Goal: Task Accomplishment & Management: Complete application form

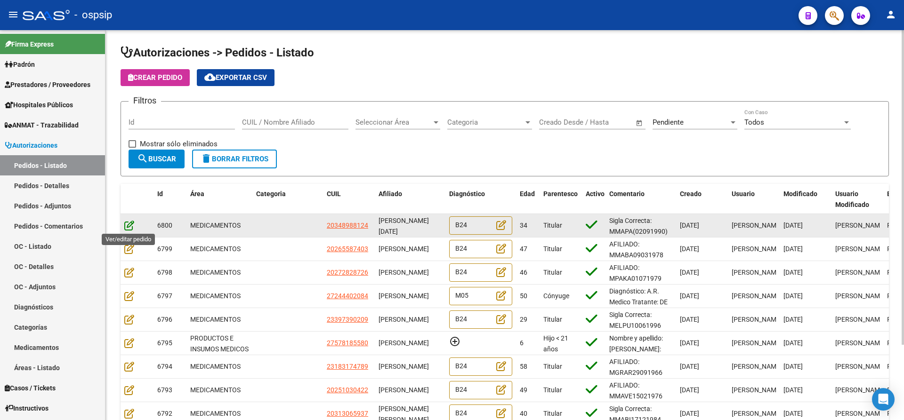
click at [129, 225] on icon at bounding box center [129, 225] width 10 height 10
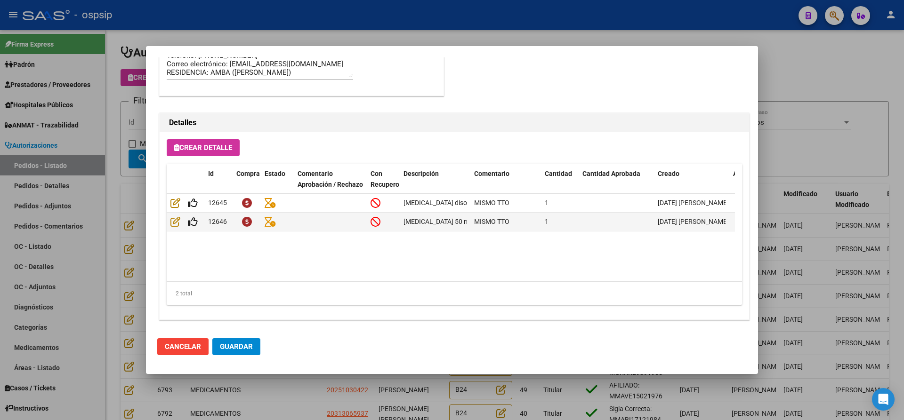
scroll to position [620, 0]
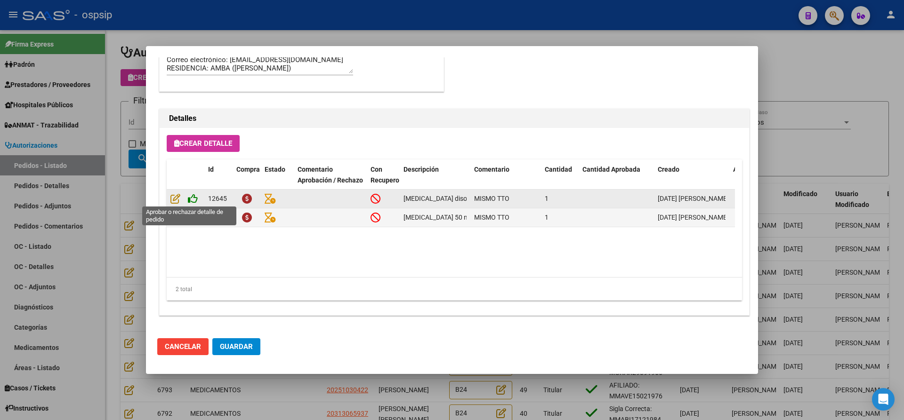
click at [195, 196] on icon at bounding box center [193, 198] width 10 height 10
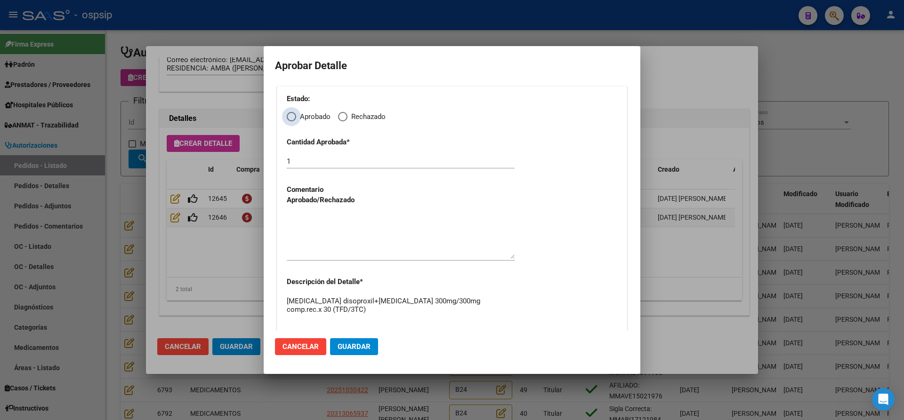
click at [288, 116] on span "Elija una opción" at bounding box center [291, 116] width 9 height 9
click at [288, 116] on input "Aprobado" at bounding box center [291, 116] width 9 height 9
radio input "true"
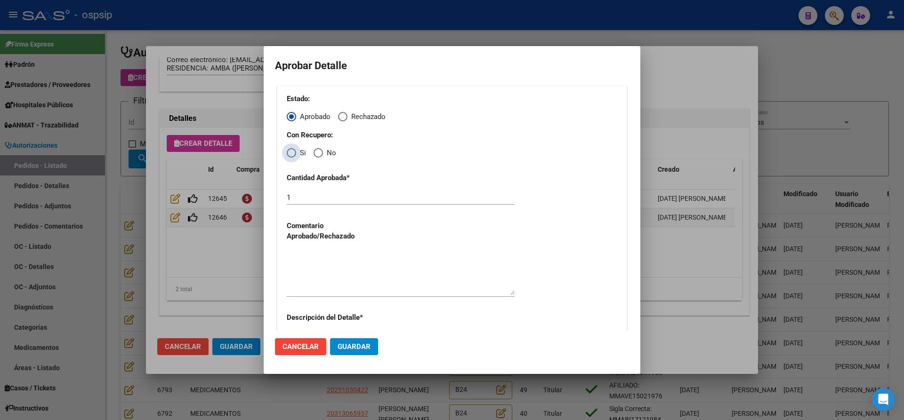
click at [291, 152] on span "Elija una opción" at bounding box center [291, 152] width 9 height 9
click at [291, 152] on input "Si" at bounding box center [291, 152] width 9 height 9
radio input "true"
click at [341, 260] on textarea at bounding box center [401, 273] width 228 height 44
click at [353, 343] on span "Guardar" at bounding box center [353, 347] width 33 height 8
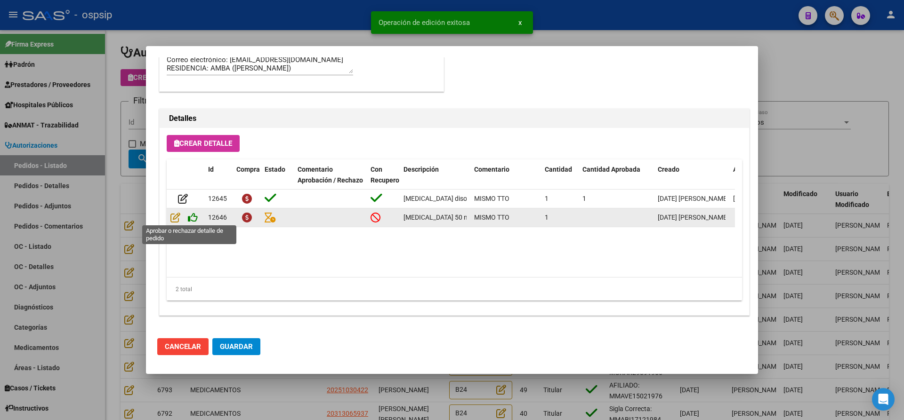
click at [195, 220] on icon at bounding box center [193, 217] width 10 height 10
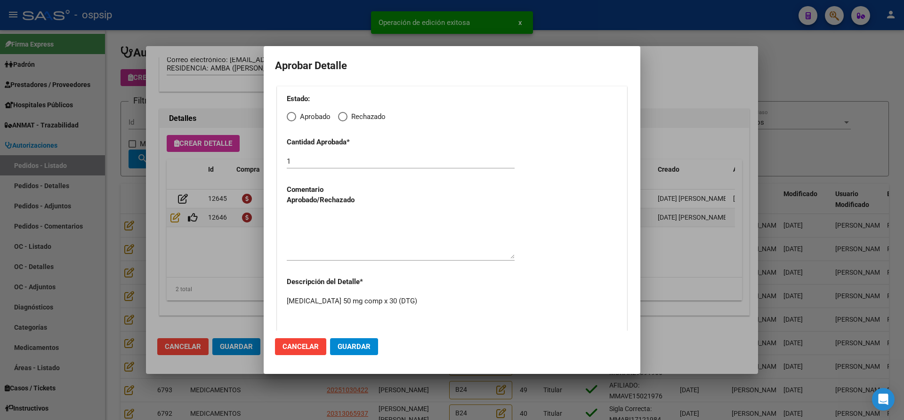
click at [293, 113] on span "Elija una opción" at bounding box center [291, 116] width 9 height 9
click at [293, 113] on input "Aprobado" at bounding box center [291, 116] width 9 height 9
radio input "true"
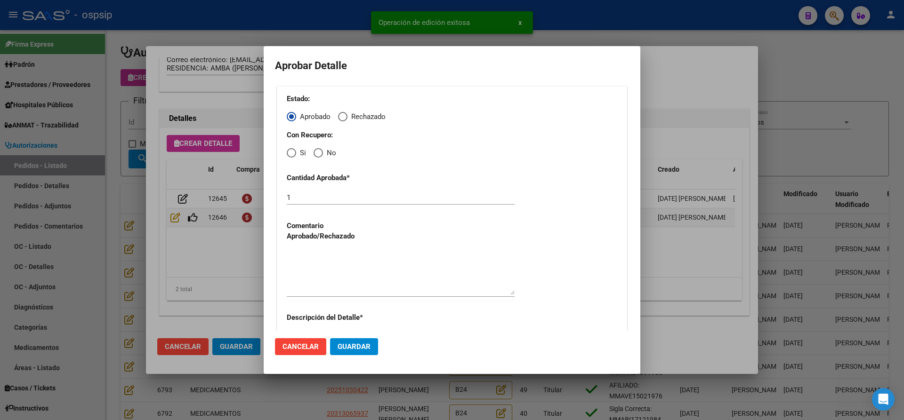
click at [292, 152] on span "Elija una opción" at bounding box center [291, 152] width 9 height 9
click at [292, 152] on input "Si" at bounding box center [291, 152] width 9 height 9
radio input "true"
click at [329, 262] on textarea at bounding box center [401, 273] width 228 height 44
click at [361, 351] on button "Guardar" at bounding box center [354, 346] width 48 height 17
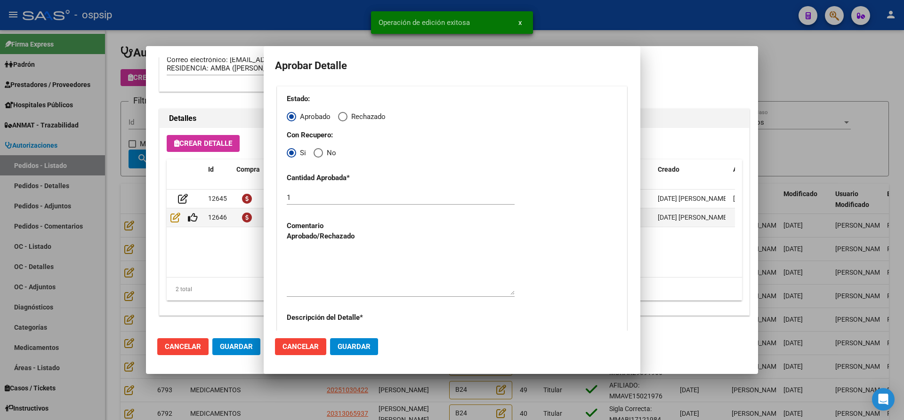
click at [250, 345] on span "Guardar" at bounding box center [236, 347] width 33 height 8
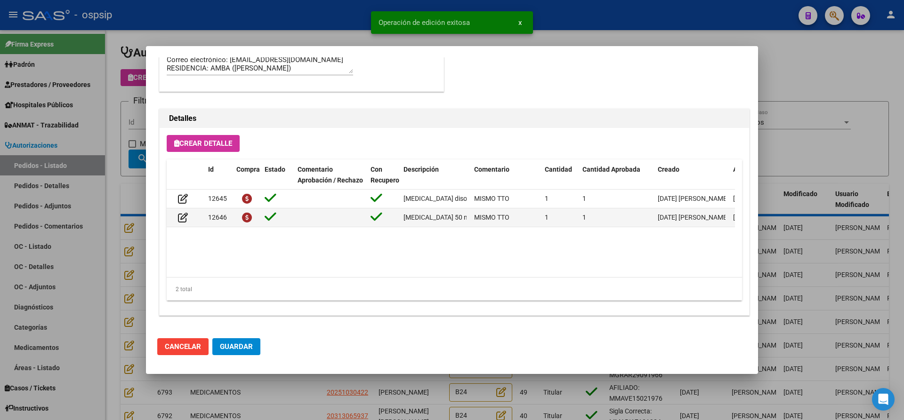
click at [282, 384] on div at bounding box center [452, 210] width 904 height 420
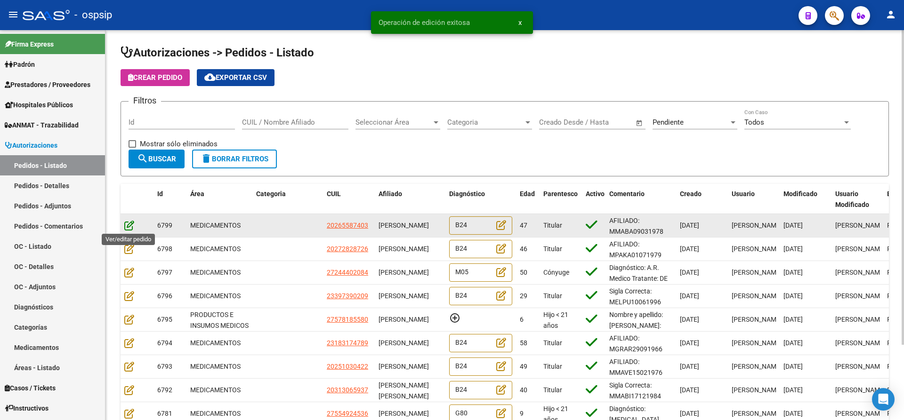
click at [129, 224] on icon at bounding box center [129, 225] width 10 height 10
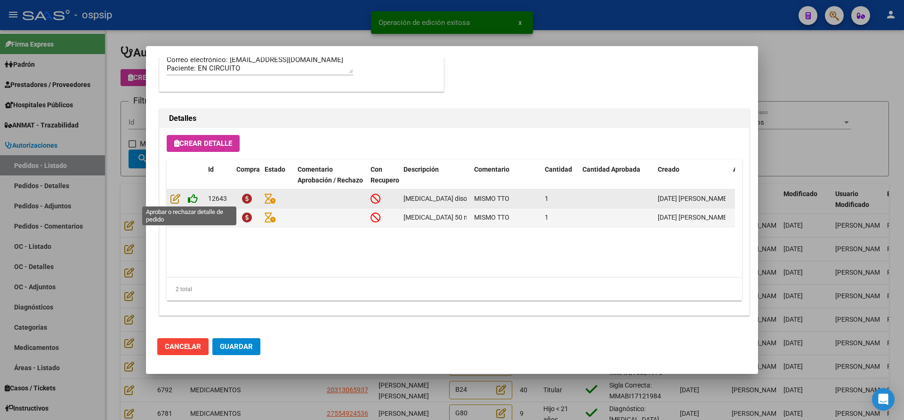
click at [192, 199] on icon at bounding box center [193, 198] width 10 height 10
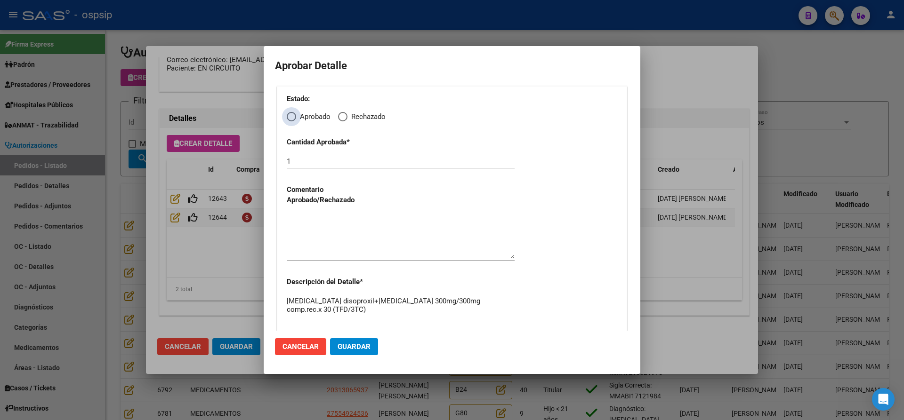
click at [290, 117] on span "Elija una opción" at bounding box center [291, 116] width 9 height 9
click at [290, 117] on input "Aprobado" at bounding box center [291, 116] width 9 height 9
radio input "true"
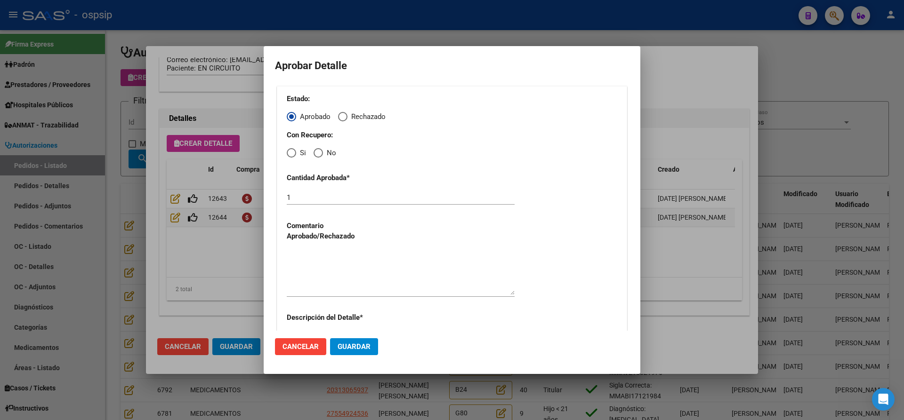
click at [290, 152] on span "Elija una opción" at bounding box center [291, 152] width 9 height 9
click at [290, 152] on input "Si" at bounding box center [291, 152] width 9 height 9
radio input "true"
click at [343, 267] on textarea at bounding box center [401, 273] width 228 height 44
click at [363, 340] on button "Guardar" at bounding box center [354, 346] width 48 height 17
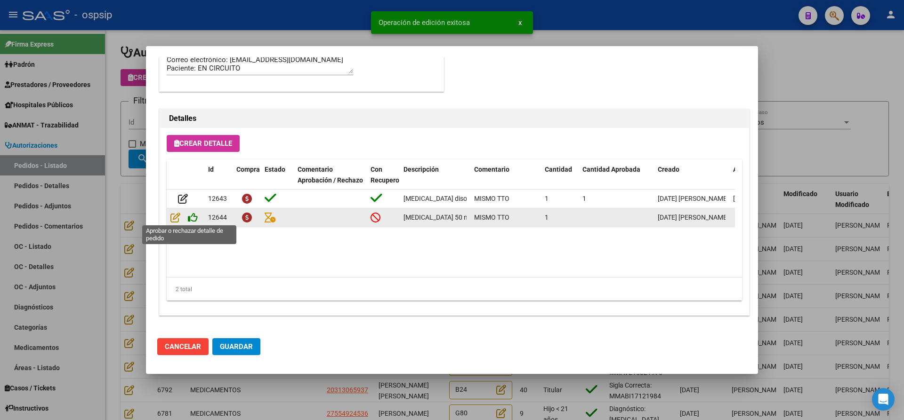
click at [193, 219] on icon at bounding box center [193, 217] width 10 height 10
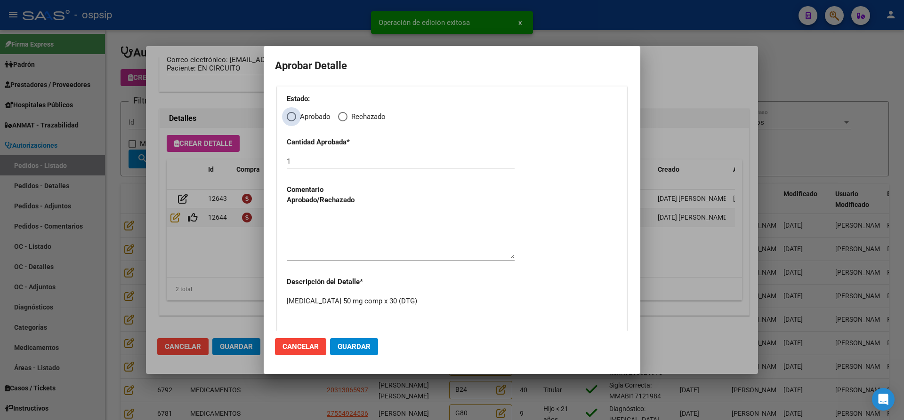
click at [294, 114] on span "Elija una opción" at bounding box center [291, 116] width 9 height 9
click at [294, 114] on input "Aprobado" at bounding box center [291, 116] width 9 height 9
radio input "true"
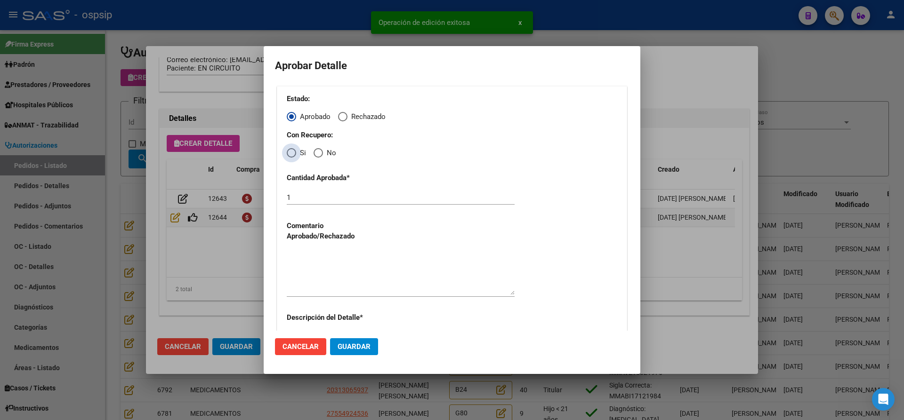
drag, startPoint x: 294, startPoint y: 152, endPoint x: 297, endPoint y: 172, distance: 21.0
click at [295, 158] on span "Elija una opción" at bounding box center [291, 152] width 9 height 9
click at [295, 158] on input "Si" at bounding box center [291, 152] width 9 height 9
radio input "true"
click at [341, 281] on textarea at bounding box center [401, 273] width 228 height 44
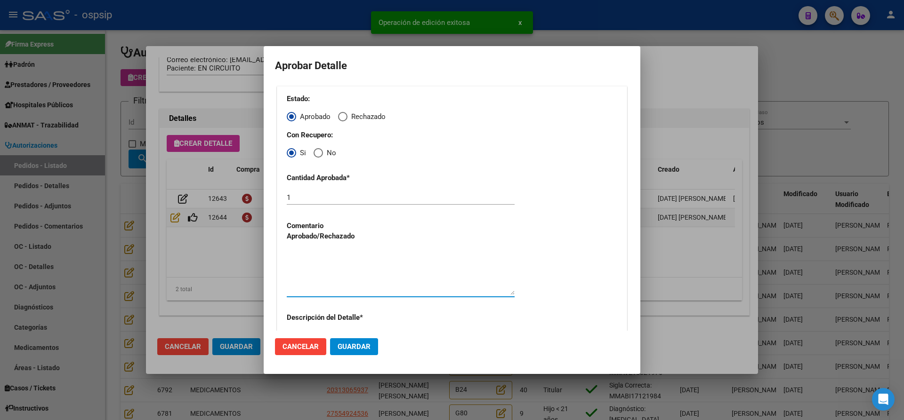
click at [362, 345] on span "Guardar" at bounding box center [353, 347] width 33 height 8
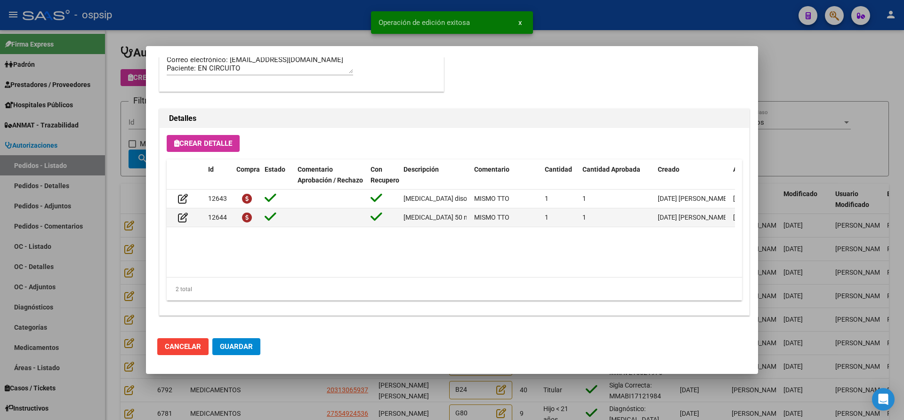
click at [234, 346] on span "Guardar" at bounding box center [236, 347] width 33 height 8
click at [241, 347] on span "Guardar" at bounding box center [236, 347] width 33 height 8
click at [264, 385] on div at bounding box center [452, 210] width 904 height 420
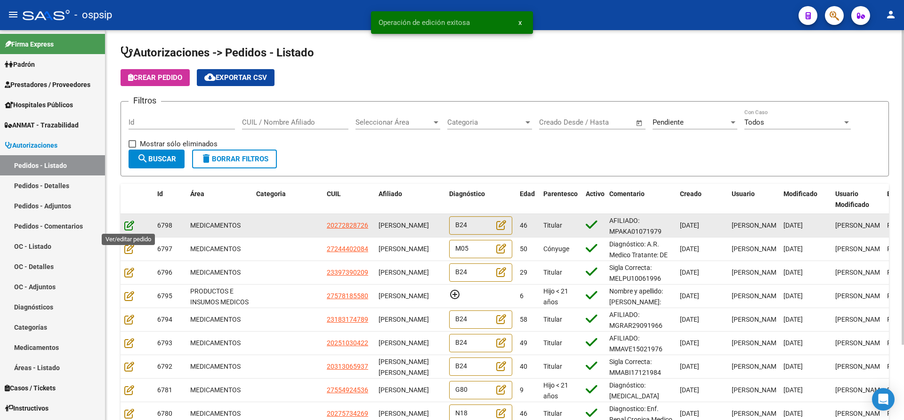
click at [129, 226] on icon at bounding box center [129, 225] width 10 height 10
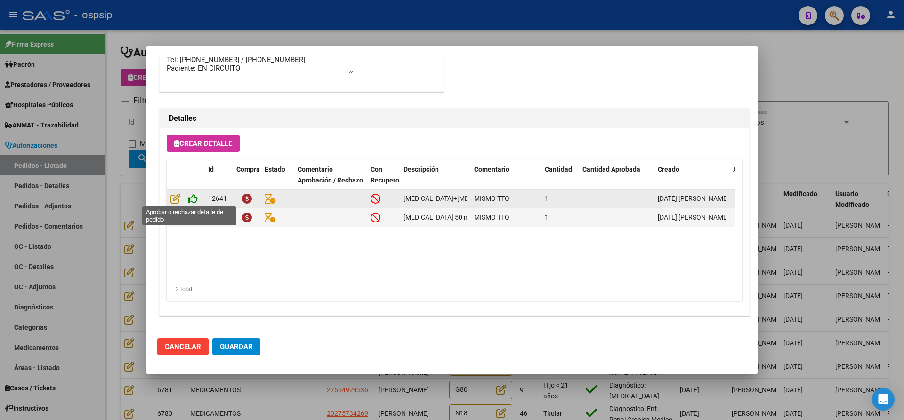
click at [190, 197] on icon at bounding box center [193, 198] width 10 height 10
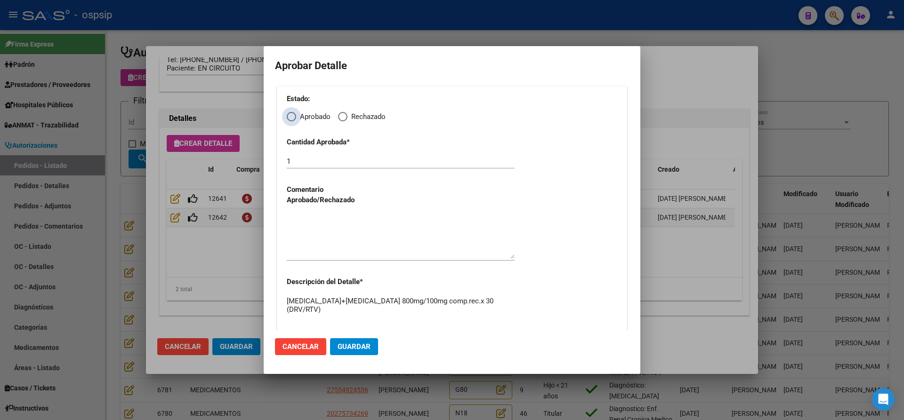
drag, startPoint x: 288, startPoint y: 115, endPoint x: 290, endPoint y: 126, distance: 11.2
click at [289, 119] on span "Elija una opción" at bounding box center [291, 116] width 9 height 9
click at [289, 119] on input "Aprobado" at bounding box center [291, 116] width 9 height 9
radio input "true"
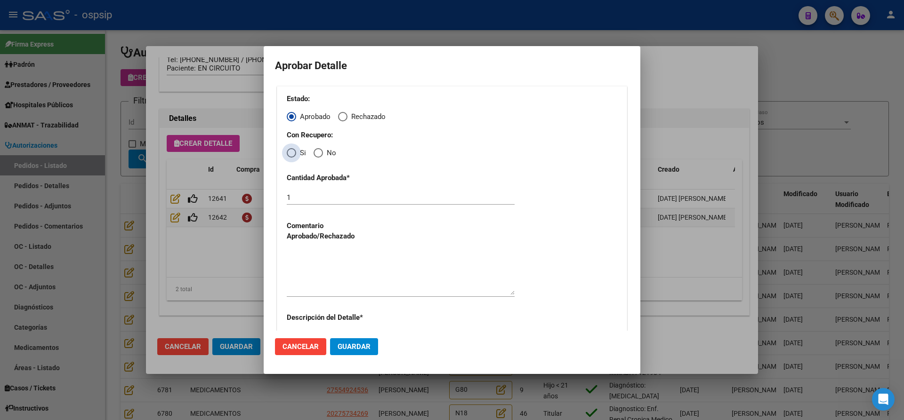
drag, startPoint x: 290, startPoint y: 151, endPoint x: 292, endPoint y: 163, distance: 12.5
click at [291, 155] on span "Elija una opción" at bounding box center [291, 152] width 9 height 9
click at [291, 155] on input "Si" at bounding box center [291, 152] width 9 height 9
radio input "true"
drag, startPoint x: 327, startPoint y: 257, endPoint x: 333, endPoint y: 265, distance: 9.8
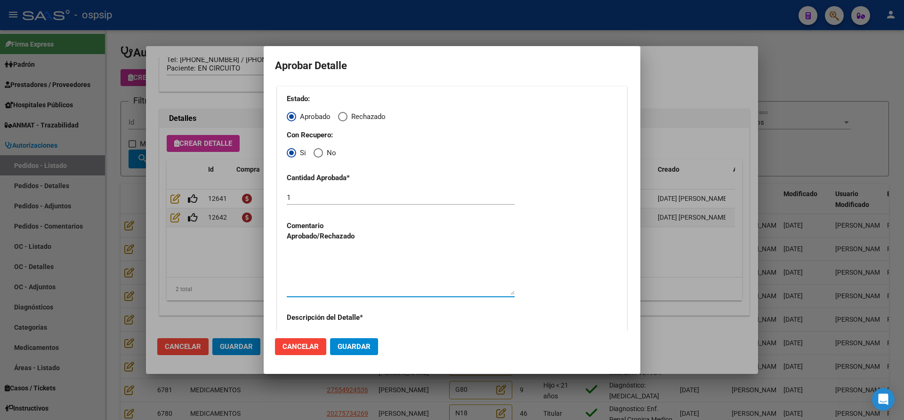
click at [329, 260] on textarea at bounding box center [401, 273] width 228 height 44
click at [353, 348] on span "Guardar" at bounding box center [353, 347] width 33 height 8
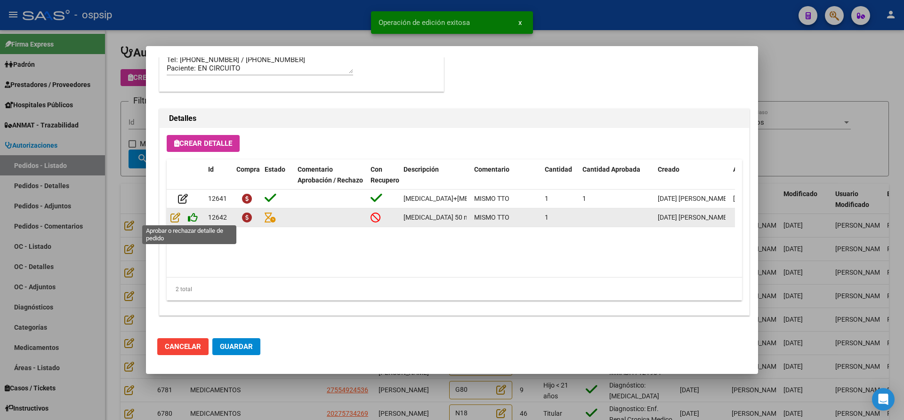
click at [194, 214] on icon at bounding box center [193, 217] width 10 height 10
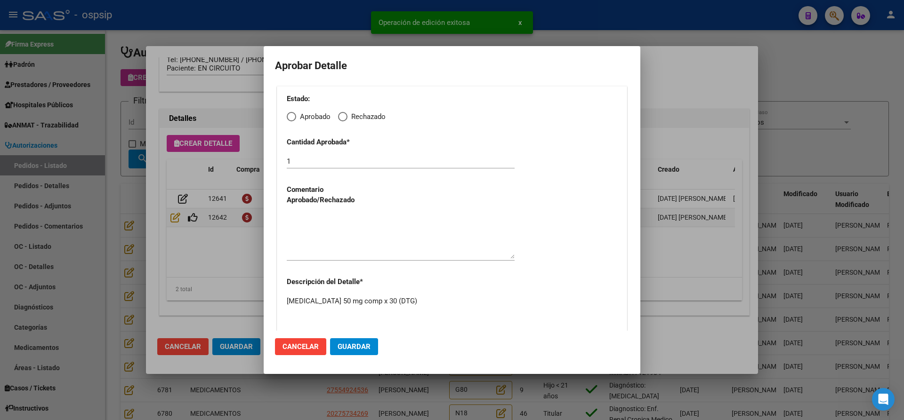
click at [287, 117] on span "Elija una opción" at bounding box center [291, 116] width 9 height 9
click at [287, 117] on input "Aprobado" at bounding box center [291, 116] width 9 height 9
radio input "true"
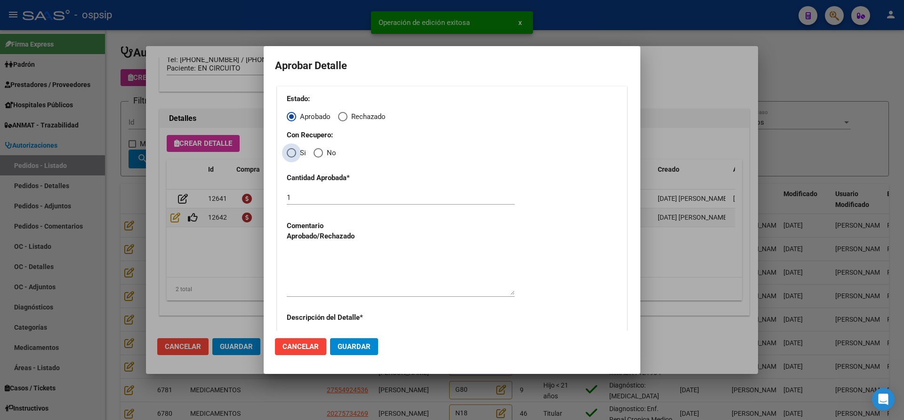
drag, startPoint x: 291, startPoint y: 153, endPoint x: 294, endPoint y: 169, distance: 16.6
click at [293, 154] on span "Elija una opción" at bounding box center [291, 152] width 9 height 9
click at [293, 154] on input "Si" at bounding box center [291, 152] width 9 height 9
radio input "true"
click at [337, 285] on textarea at bounding box center [401, 273] width 228 height 44
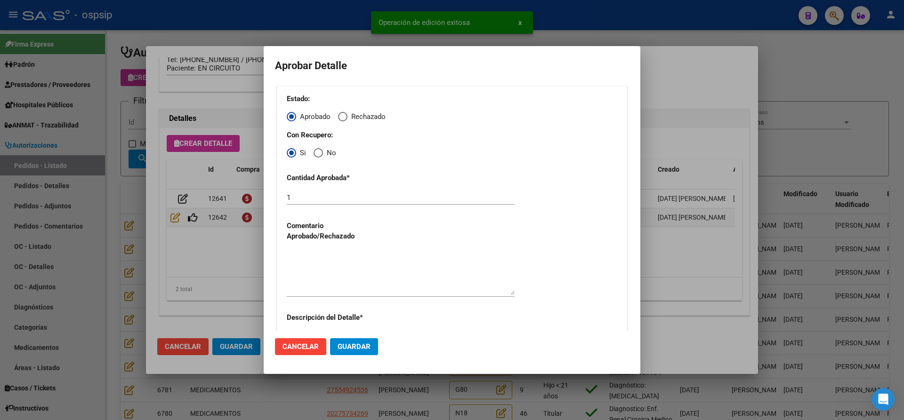
drag, startPoint x: 355, startPoint y: 335, endPoint x: 362, endPoint y: 340, distance: 8.8
click at [359, 338] on mat-dialog-actions "Cancelar Guardar" at bounding box center [452, 347] width 354 height 32
drag, startPoint x: 362, startPoint y: 343, endPoint x: 333, endPoint y: 352, distance: 30.1
click at [362, 344] on span "Guardar" at bounding box center [353, 347] width 33 height 8
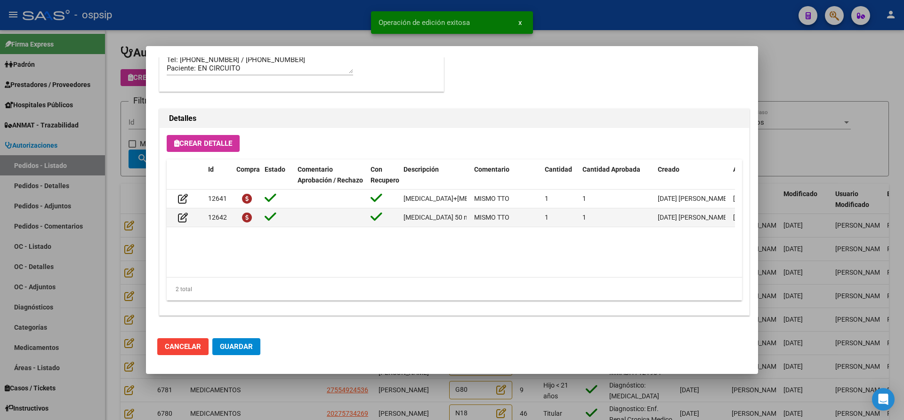
drag, startPoint x: 230, startPoint y: 349, endPoint x: 236, endPoint y: 353, distance: 6.9
click at [231, 349] on span "Guardar" at bounding box center [236, 347] width 33 height 8
click at [286, 385] on div at bounding box center [452, 210] width 904 height 420
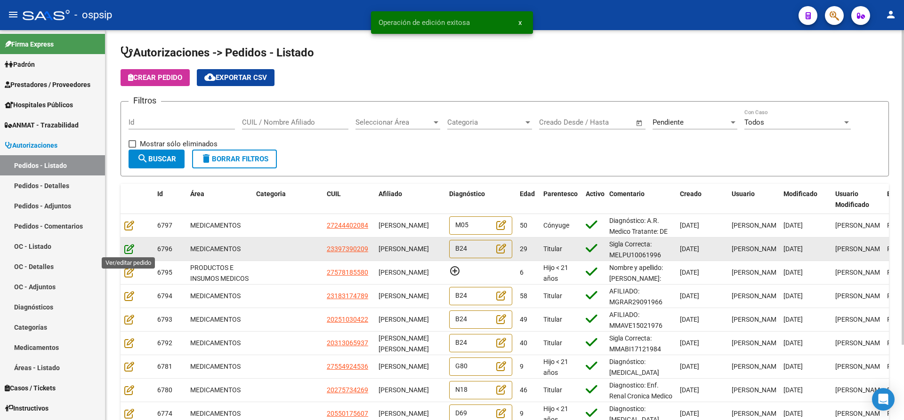
click at [129, 249] on icon at bounding box center [129, 249] width 10 height 10
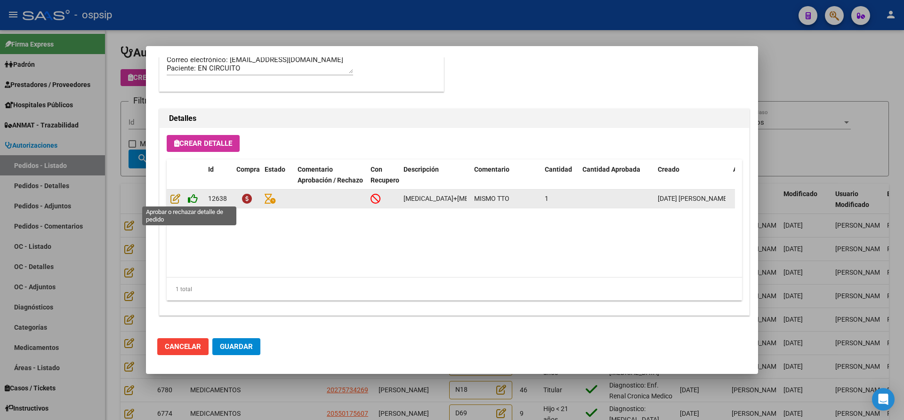
click at [194, 200] on icon at bounding box center [193, 198] width 10 height 10
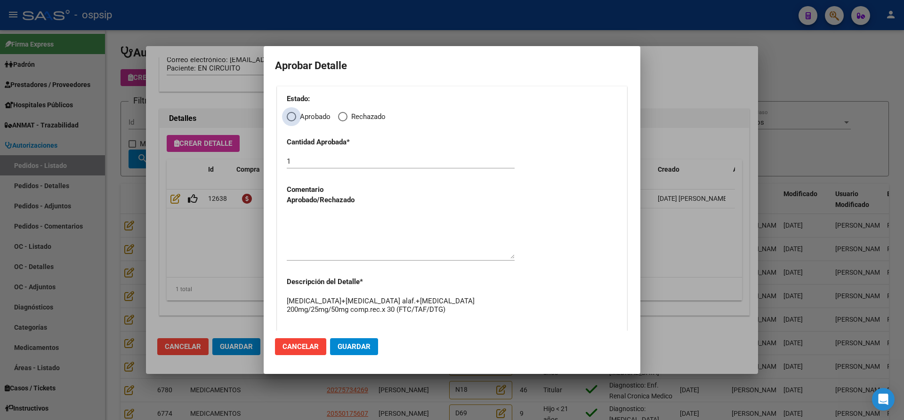
click at [291, 121] on span "Elija una opción" at bounding box center [291, 116] width 9 height 9
click at [291, 121] on input "Aprobado" at bounding box center [291, 116] width 9 height 9
radio input "true"
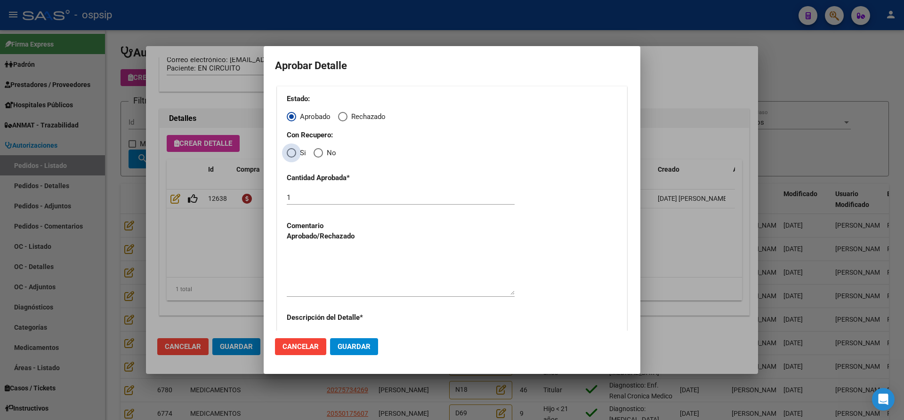
click at [290, 153] on span "Elija una opción" at bounding box center [291, 152] width 9 height 9
click at [290, 153] on input "Si" at bounding box center [291, 152] width 9 height 9
radio input "true"
click at [329, 261] on textarea at bounding box center [401, 273] width 228 height 44
click at [357, 347] on span "Guardar" at bounding box center [353, 347] width 33 height 8
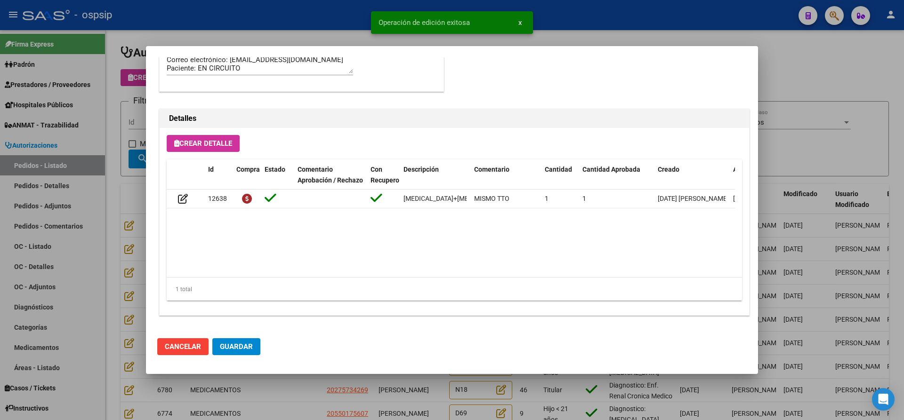
click at [247, 349] on span "Guardar" at bounding box center [236, 347] width 33 height 8
click at [282, 384] on div at bounding box center [452, 210] width 904 height 420
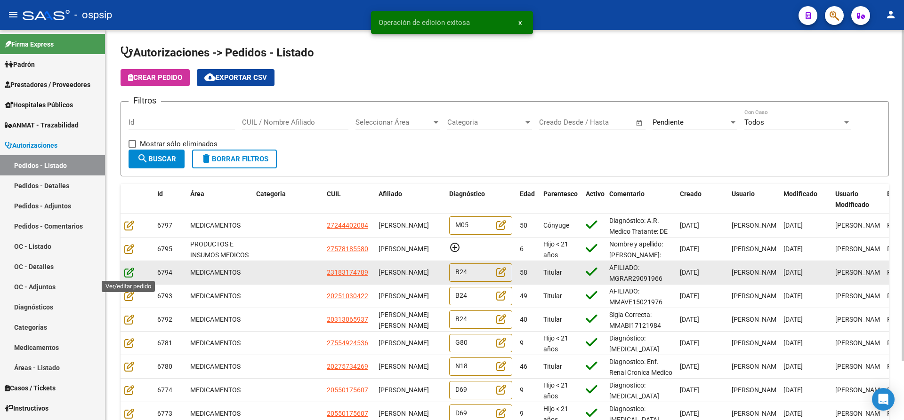
click at [130, 271] on icon at bounding box center [129, 272] width 10 height 10
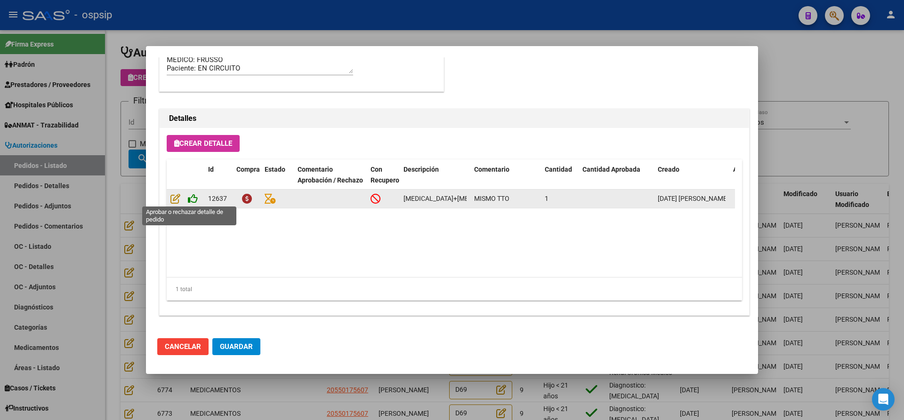
click at [195, 199] on icon at bounding box center [193, 198] width 10 height 10
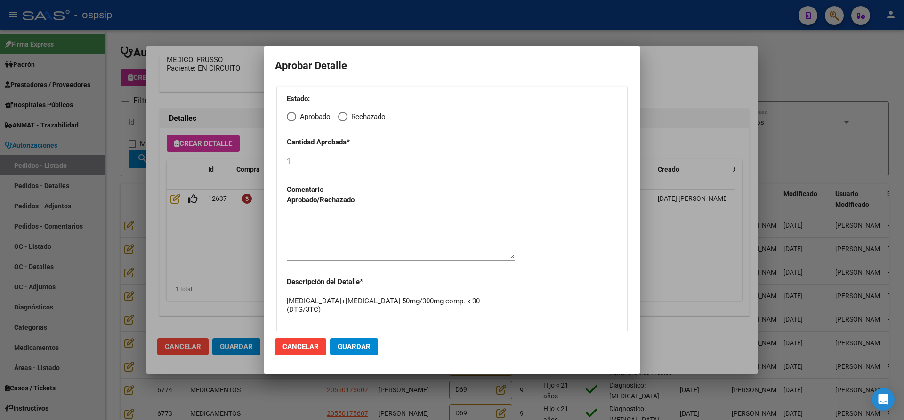
click at [293, 119] on span "Elija una opción" at bounding box center [291, 116] width 9 height 9
click at [293, 119] on input "Aprobado" at bounding box center [291, 116] width 9 height 9
radio input "true"
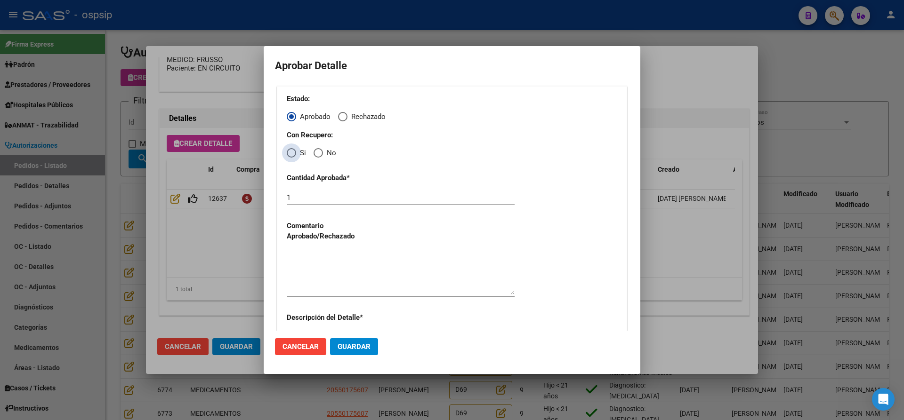
click at [289, 153] on span "Elija una opción" at bounding box center [291, 152] width 9 height 9
click at [289, 153] on input "Si" at bounding box center [291, 152] width 9 height 9
radio input "true"
click at [324, 258] on textarea at bounding box center [401, 273] width 228 height 44
click at [358, 347] on span "Guardar" at bounding box center [353, 347] width 33 height 8
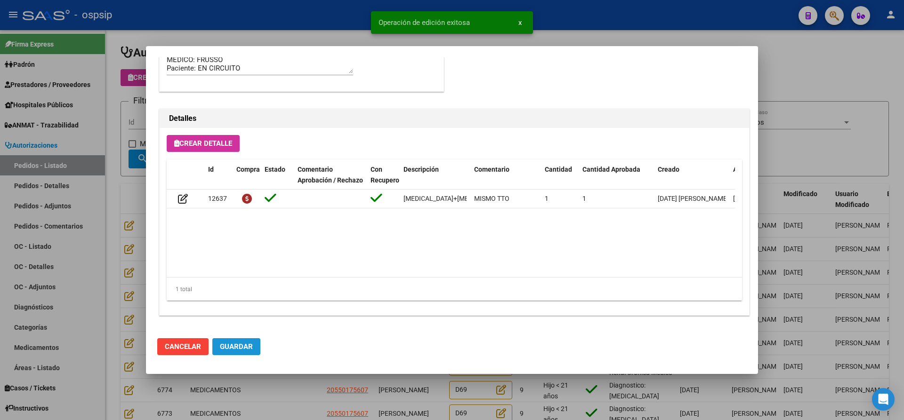
click at [239, 351] on span "Guardar" at bounding box center [236, 347] width 33 height 8
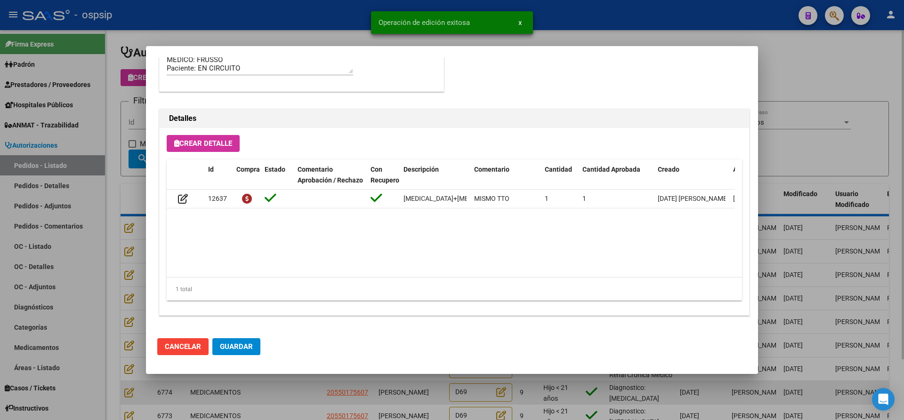
click at [278, 389] on div at bounding box center [452, 210] width 904 height 420
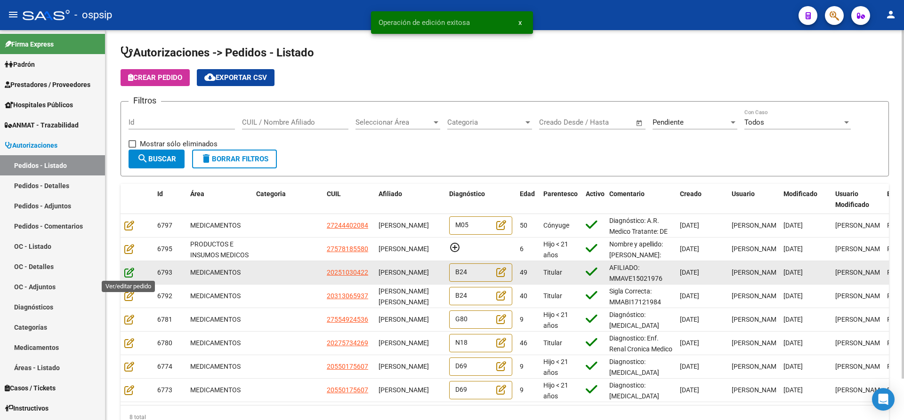
click at [125, 272] on icon at bounding box center [129, 272] width 10 height 10
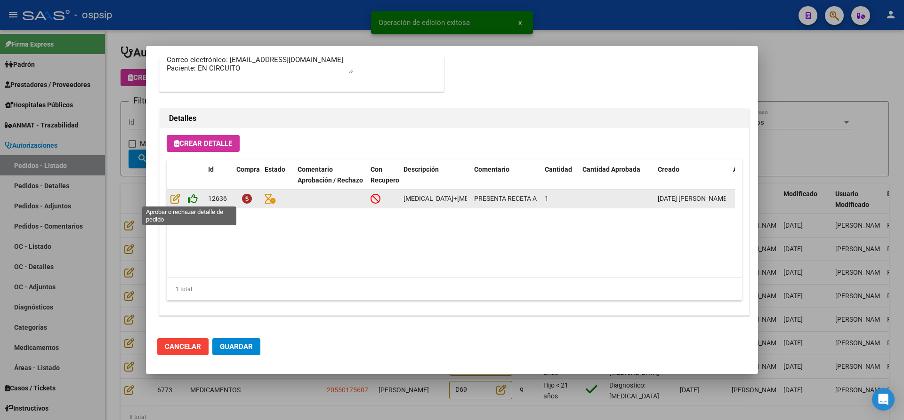
click at [192, 200] on icon at bounding box center [193, 198] width 10 height 10
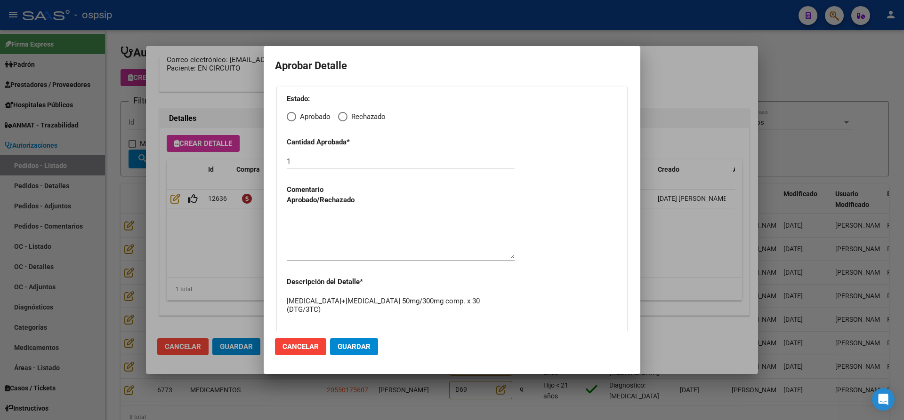
click at [294, 118] on span "Elija una opción" at bounding box center [291, 116] width 9 height 9
click at [294, 118] on input "Aprobado" at bounding box center [291, 116] width 9 height 9
radio input "true"
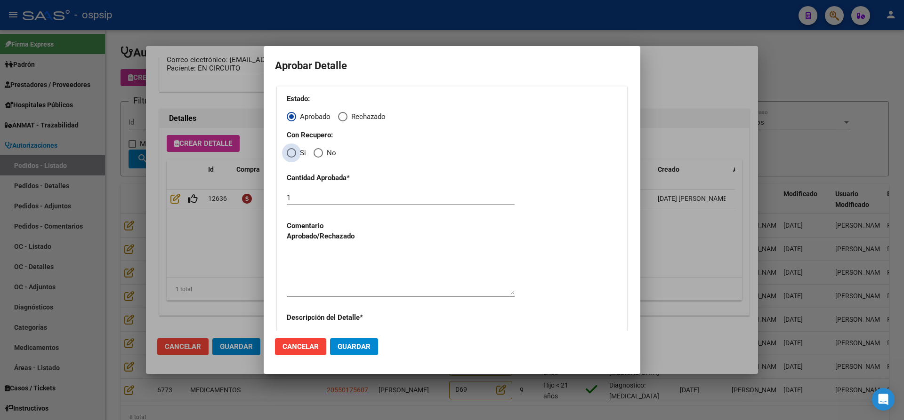
drag, startPoint x: 289, startPoint y: 151, endPoint x: 298, endPoint y: 184, distance: 34.3
click at [289, 151] on span "Elija una opción" at bounding box center [291, 152] width 9 height 9
click at [289, 151] on input "Si" at bounding box center [291, 152] width 9 height 9
radio input "true"
click at [324, 265] on textarea at bounding box center [401, 273] width 228 height 44
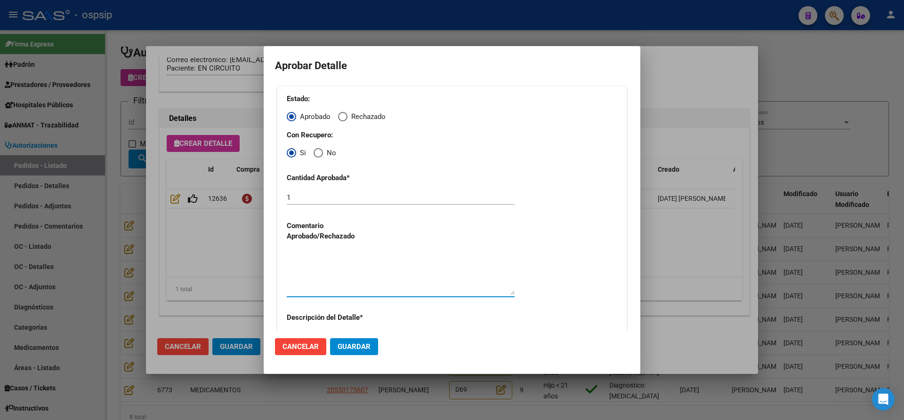
drag, startPoint x: 351, startPoint y: 343, endPoint x: 316, endPoint y: 347, distance: 35.1
click at [349, 345] on span "Guardar" at bounding box center [353, 347] width 33 height 8
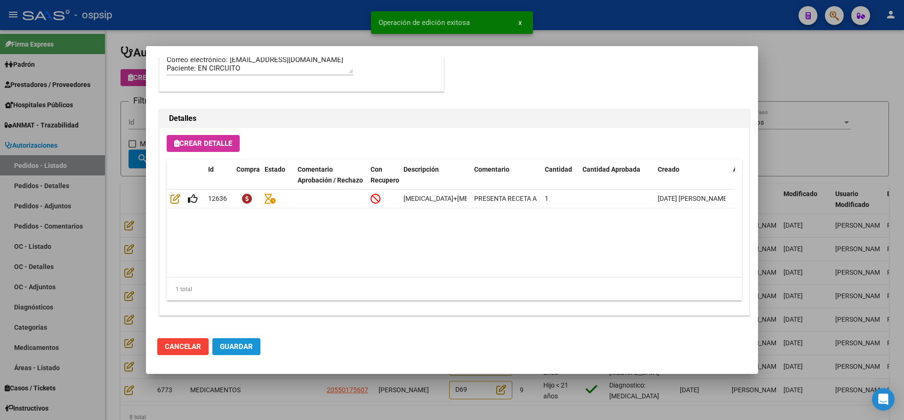
drag, startPoint x: 244, startPoint y: 347, endPoint x: 244, endPoint y: 358, distance: 11.3
click at [244, 348] on span "Guardar" at bounding box center [236, 347] width 33 height 8
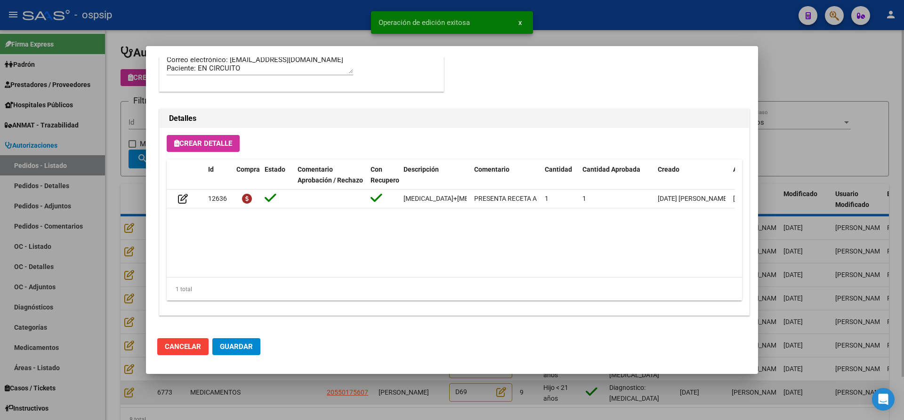
click at [261, 381] on div at bounding box center [452, 210] width 904 height 420
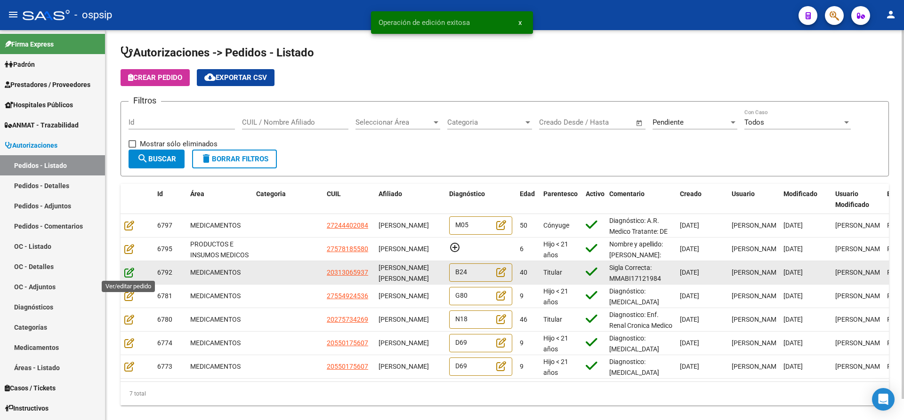
click at [126, 271] on icon at bounding box center [129, 272] width 10 height 10
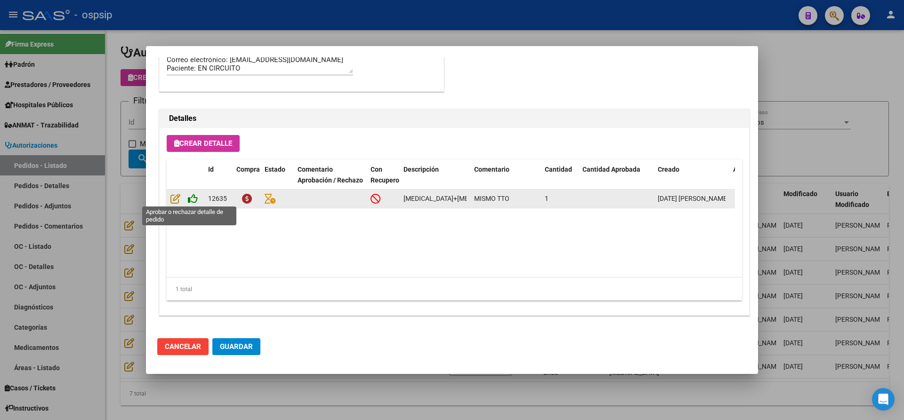
click at [193, 197] on icon at bounding box center [193, 198] width 10 height 10
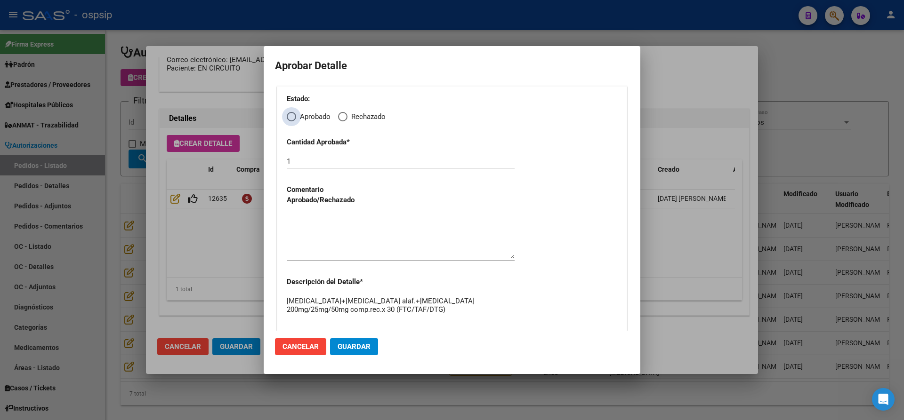
click at [293, 117] on span "Elija una opción" at bounding box center [291, 116] width 9 height 9
click at [293, 117] on input "Aprobado" at bounding box center [291, 116] width 9 height 9
radio input "true"
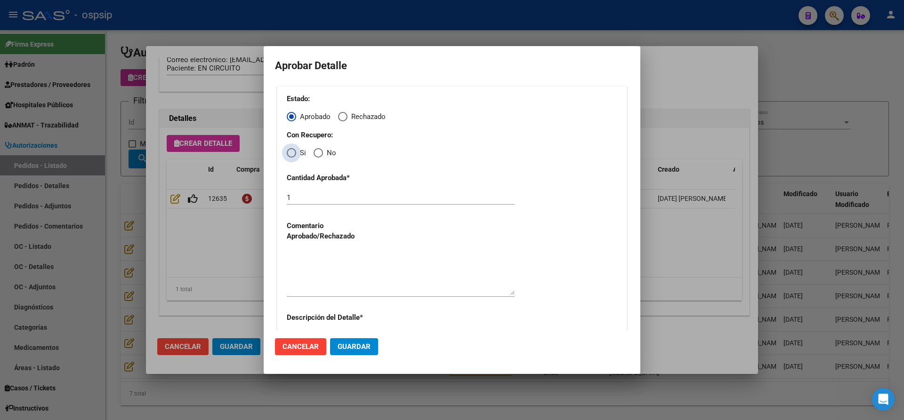
drag, startPoint x: 290, startPoint y: 154, endPoint x: 292, endPoint y: 171, distance: 16.6
click at [291, 155] on span "Elija una opción" at bounding box center [291, 152] width 9 height 9
click at [291, 155] on input "Si" at bounding box center [291, 152] width 9 height 9
radio input "true"
drag, startPoint x: 323, startPoint y: 259, endPoint x: 327, endPoint y: 265, distance: 6.5
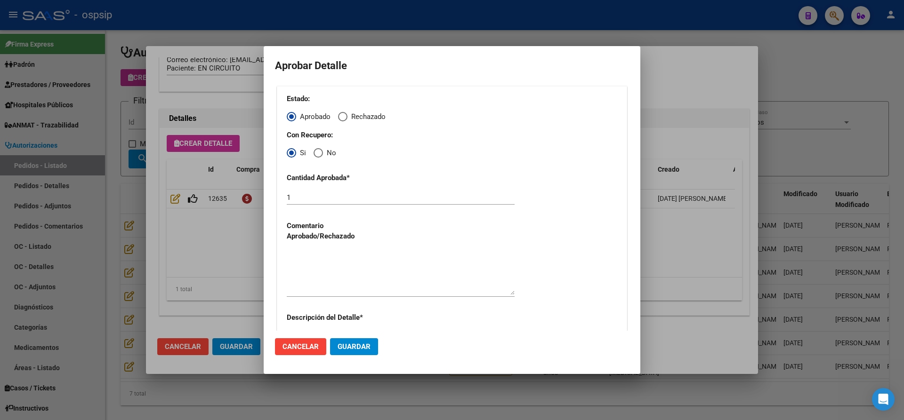
click at [325, 261] on textarea at bounding box center [401, 273] width 228 height 44
click at [350, 352] on button "Guardar" at bounding box center [354, 346] width 48 height 17
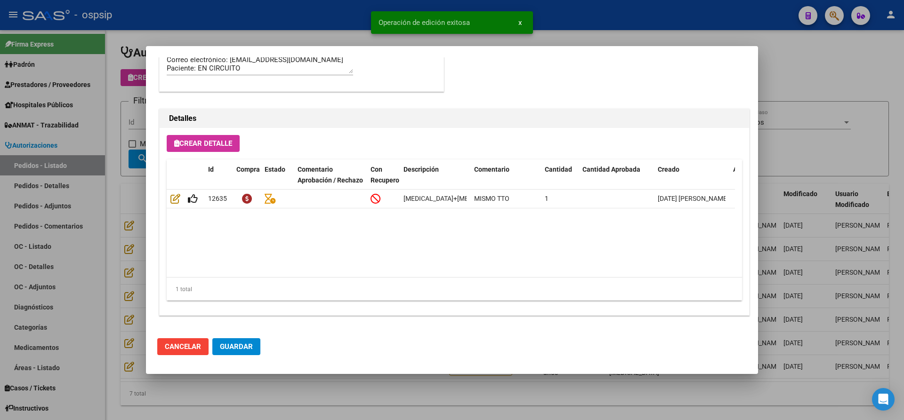
click at [238, 346] on span "Guardar" at bounding box center [236, 347] width 33 height 8
click at [298, 393] on div at bounding box center [452, 210] width 904 height 420
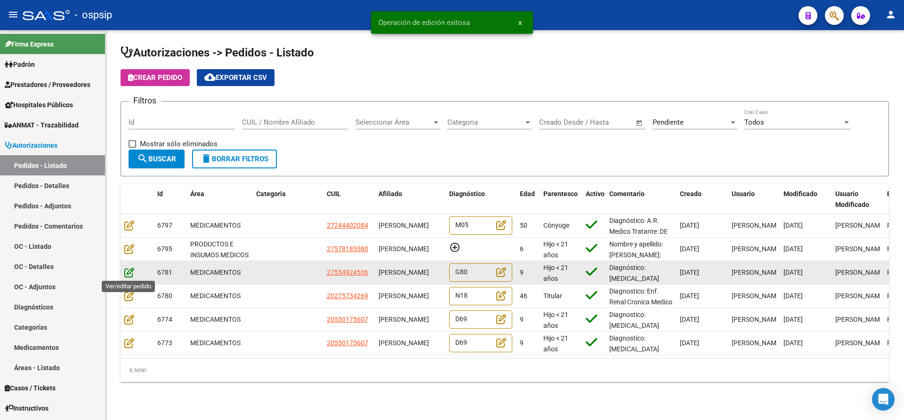
click at [127, 273] on icon at bounding box center [129, 272] width 10 height 10
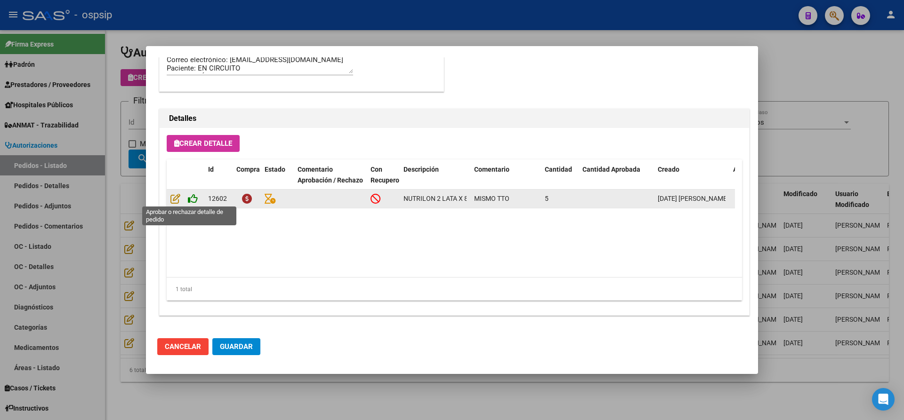
click at [189, 198] on icon at bounding box center [193, 198] width 10 height 10
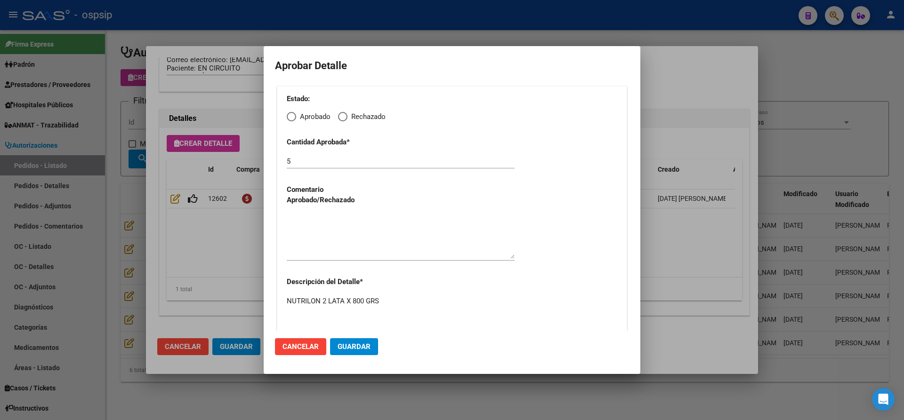
click at [292, 114] on span "Elija una opción" at bounding box center [291, 116] width 9 height 9
click at [292, 114] on input "Aprobado" at bounding box center [291, 116] width 9 height 9
radio input "true"
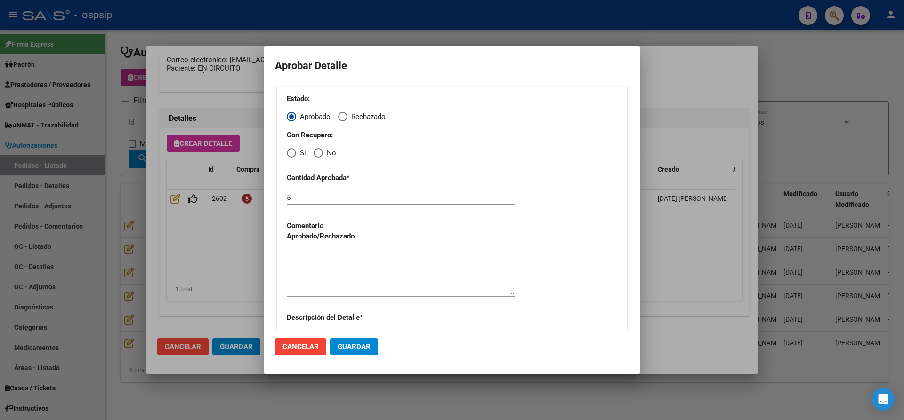
drag, startPoint x: 317, startPoint y: 152, endPoint x: 320, endPoint y: 156, distance: 4.8
click at [319, 153] on span "Elija una opción" at bounding box center [317, 152] width 9 height 9
click at [319, 153] on input "No" at bounding box center [317, 152] width 9 height 9
radio input "true"
click at [363, 278] on textarea at bounding box center [401, 273] width 228 height 44
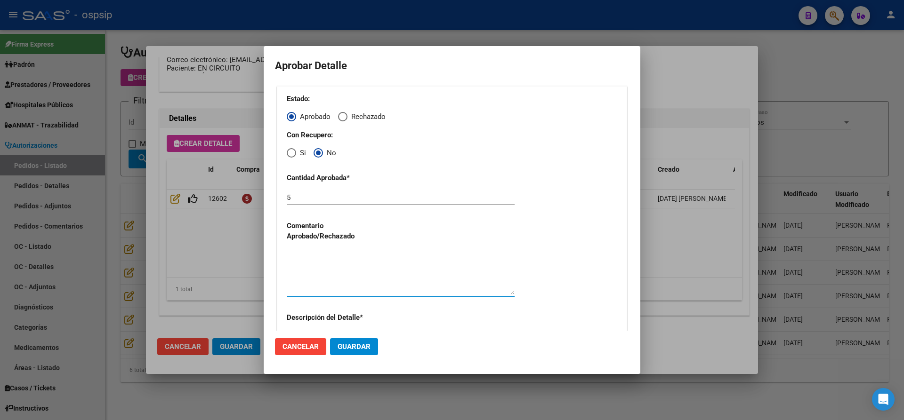
click at [353, 345] on span "Guardar" at bounding box center [353, 347] width 33 height 8
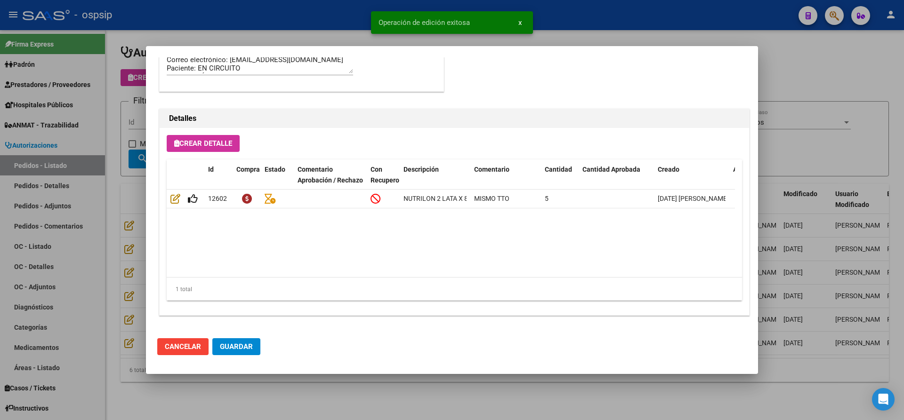
click at [244, 347] on span "Guardar" at bounding box center [236, 347] width 33 height 8
click at [262, 395] on div at bounding box center [452, 210] width 904 height 420
